Goal: Task Accomplishment & Management: Use online tool/utility

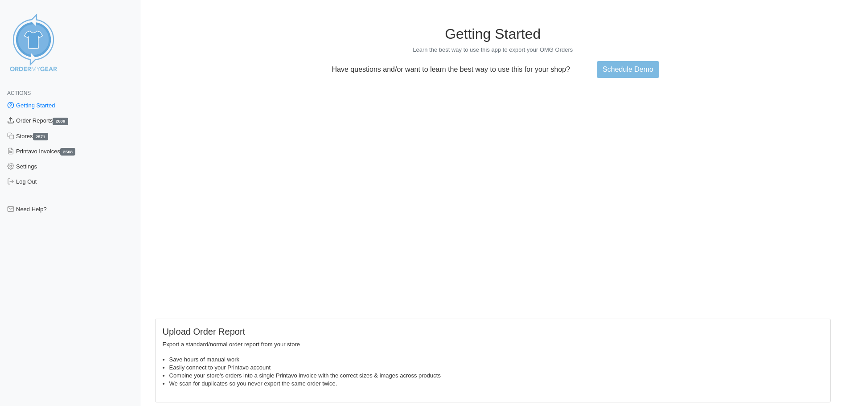
click at [36, 123] on link "Order Reports 2609" at bounding box center [70, 120] width 141 height 15
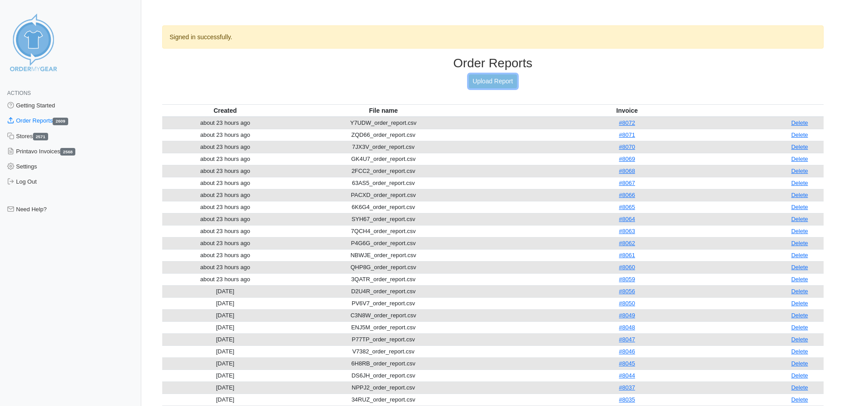
click at [492, 82] on link "Upload Report" at bounding box center [493, 81] width 48 height 14
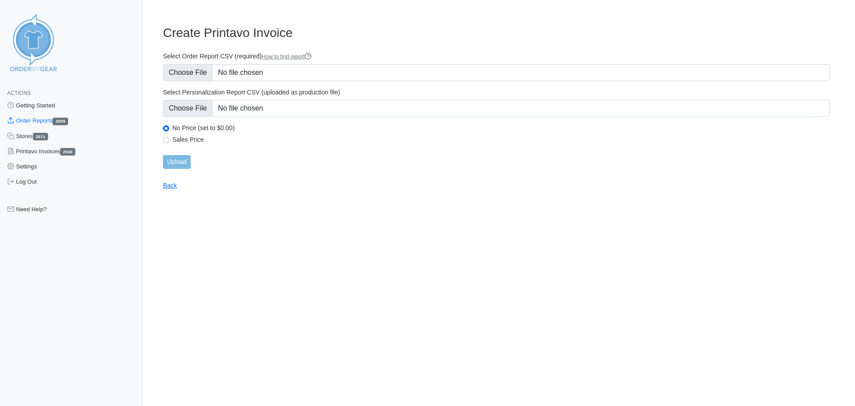
type input "C:\fakepath\Y9N5T_order_report (1).csv"
type input "C:\fakepath\Y9N5T_personalization_report (1).csv"
click at [183, 166] on input "Upload" at bounding box center [177, 162] width 28 height 14
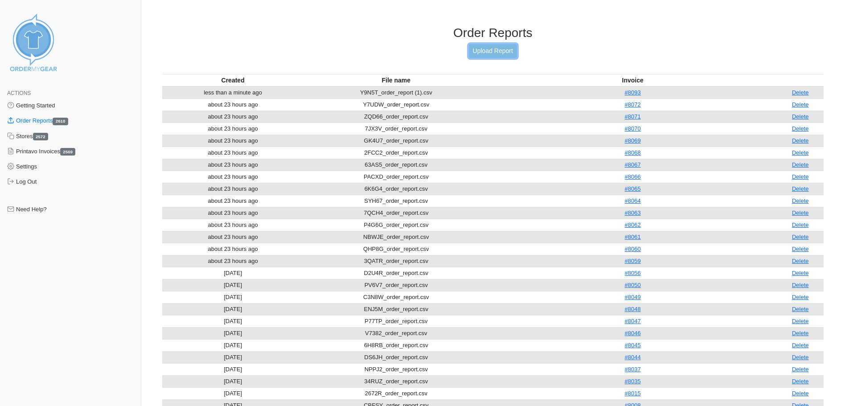
click at [482, 52] on link "Upload Report" at bounding box center [493, 51] width 48 height 14
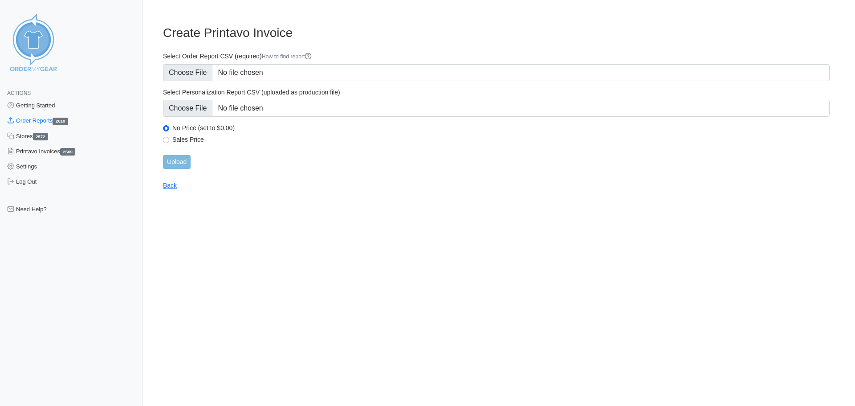
type input "C:\fakepath\8TFSH_order_report (1).csv"
type input "C:\fakepath\8TFSH_personalization_report (1).csv"
click at [185, 163] on input "Upload" at bounding box center [177, 162] width 28 height 14
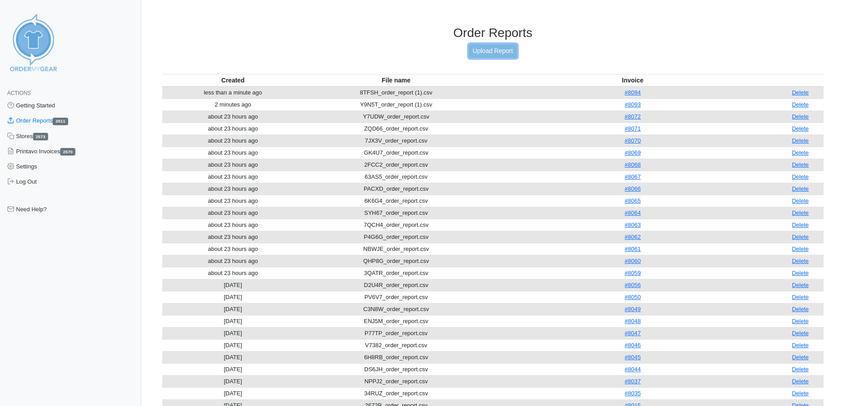
click at [485, 53] on link "Upload Report" at bounding box center [493, 51] width 48 height 14
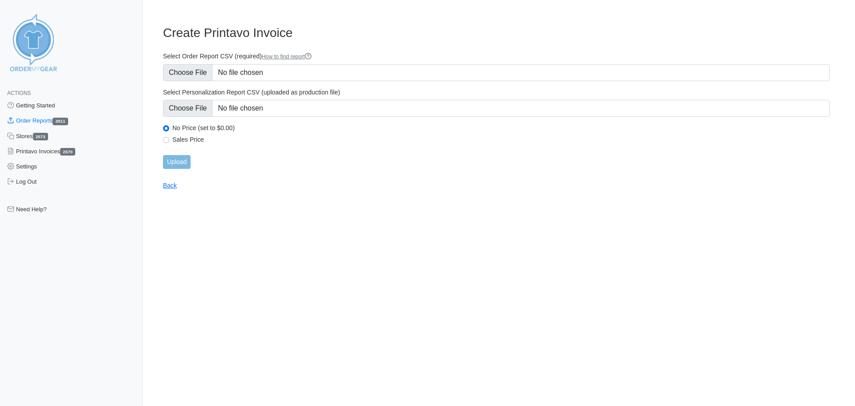
type input "C:\fakepath\QSRK2_order_report (1).csv"
type input "C:\fakepath\QSRK2_personalization_report (1).csv"
click at [183, 164] on input "Upload" at bounding box center [177, 162] width 28 height 14
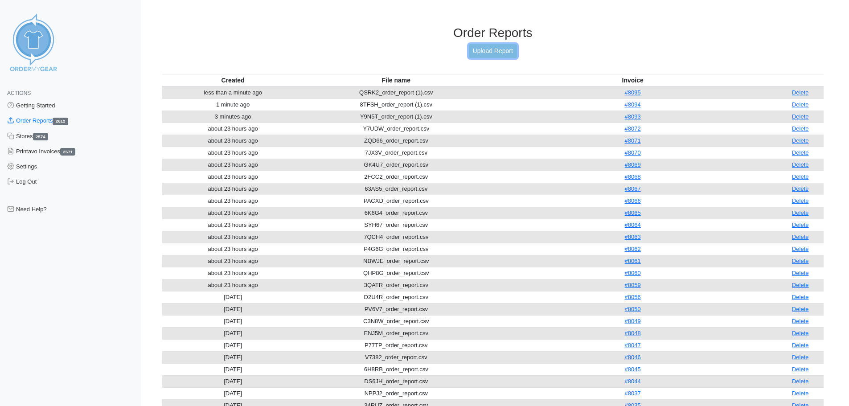
click at [497, 45] on link "Upload Report" at bounding box center [493, 51] width 48 height 14
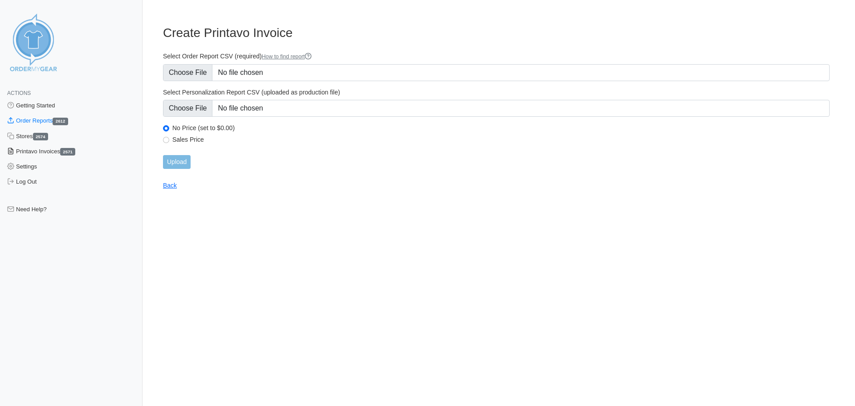
type input "C:\fakepath\QREAM_order_report.csv"
type input "C:\fakepath\QREAM_personalization_report.csv"
click at [181, 164] on input "Upload" at bounding box center [177, 162] width 28 height 14
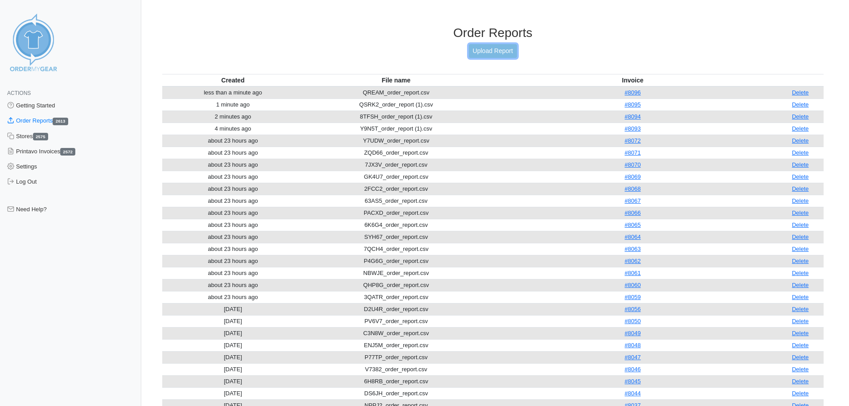
click at [482, 49] on link "Upload Report" at bounding box center [493, 51] width 48 height 14
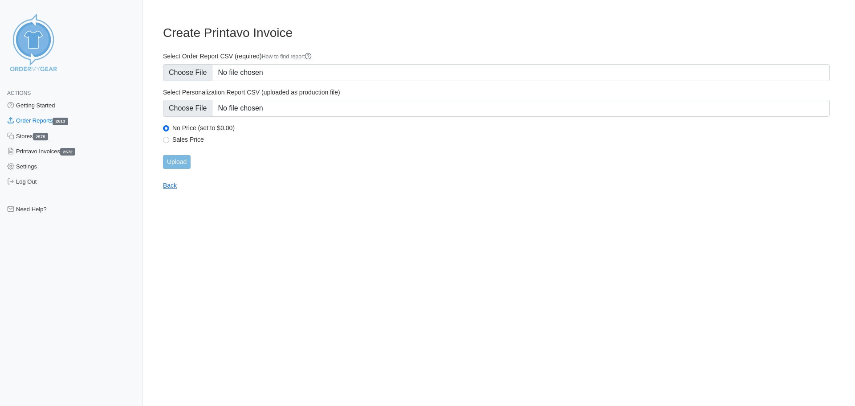
type input "C:\fakepath\XP6GH_order_report.csv"
type input "C:\fakepath\XP6GH_personalization_report.csv"
click at [182, 164] on input "Upload" at bounding box center [177, 162] width 28 height 14
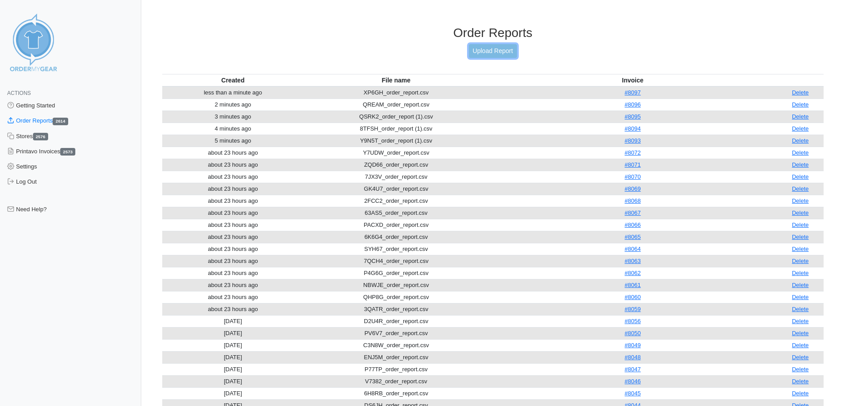
click at [484, 56] on link "Upload Report" at bounding box center [493, 51] width 48 height 14
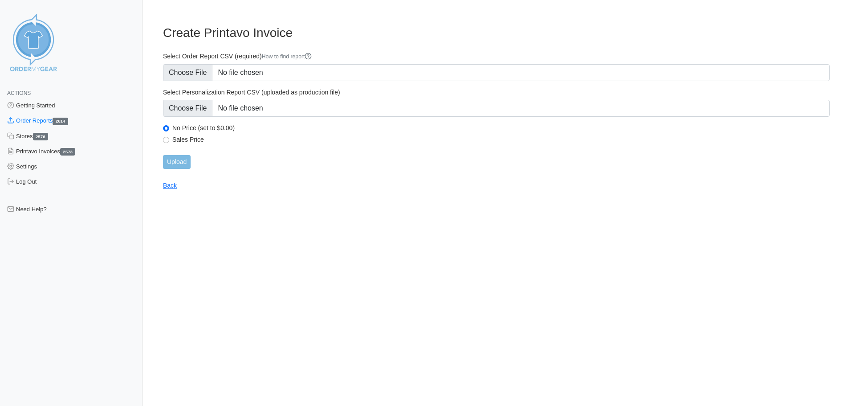
type input "C:\fakepath\3GJY3_order_report.csv"
type input "C:\fakepath\3GJY3_personalization_report.csv"
click at [188, 162] on input "Upload" at bounding box center [177, 162] width 28 height 14
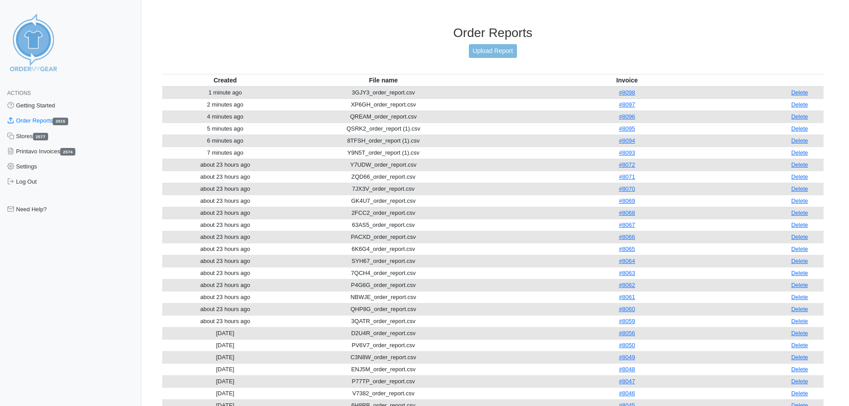
click at [35, 49] on img at bounding box center [33, 42] width 67 height 67
click at [42, 40] on img at bounding box center [33, 42] width 67 height 67
click at [47, 106] on link "Getting Started" at bounding box center [70, 105] width 141 height 15
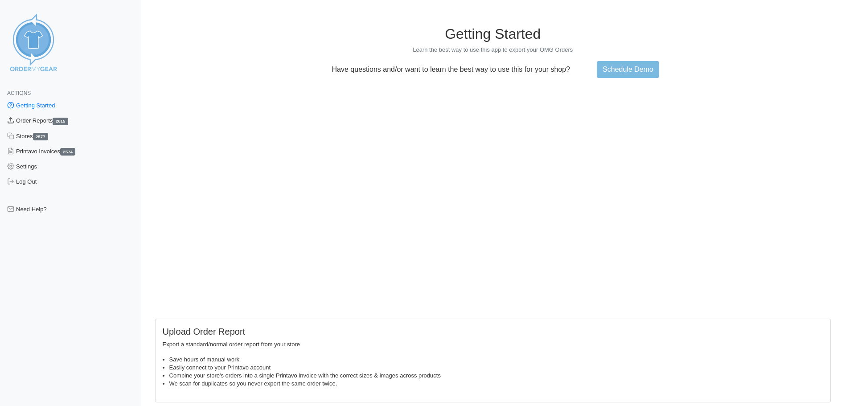
click at [52, 124] on link "Order Reports 2615" at bounding box center [70, 120] width 141 height 15
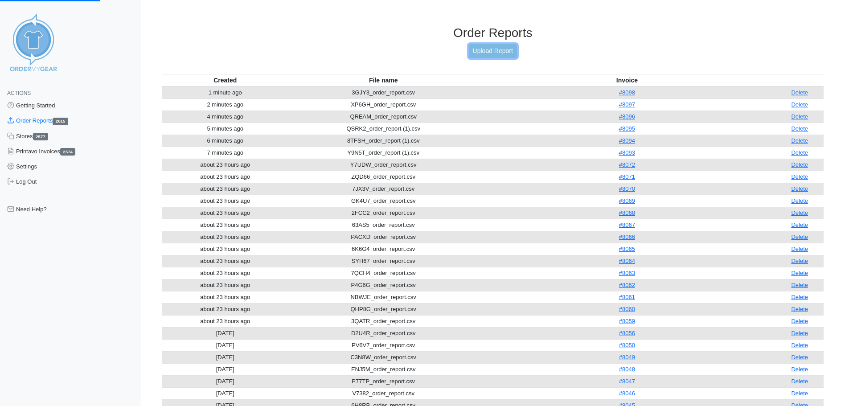
click at [489, 51] on link "Upload Report" at bounding box center [493, 51] width 48 height 14
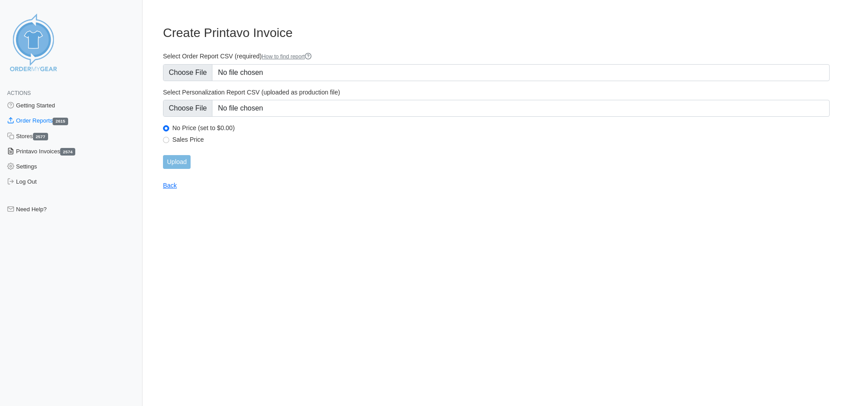
type input "C:\fakepath\SQ7WU_order_report.csv"
type input "C:\fakepath\SQ7WU_personalization_report.csv"
click at [180, 157] on input "Upload" at bounding box center [177, 162] width 28 height 14
